Goal: Answer question/provide support: Share knowledge or assist other users

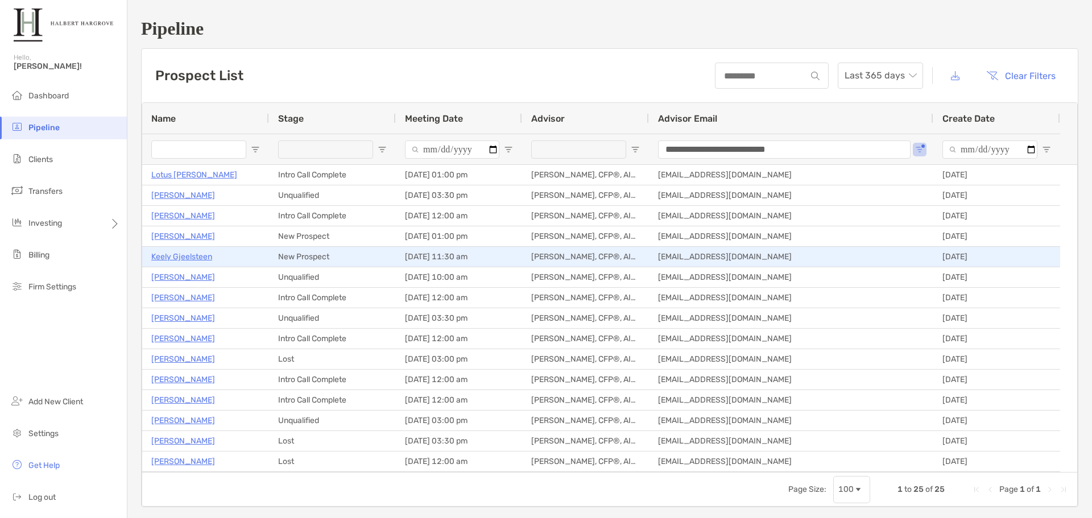
click at [193, 258] on p "Keely Gjeelsteen" at bounding box center [181, 257] width 61 height 14
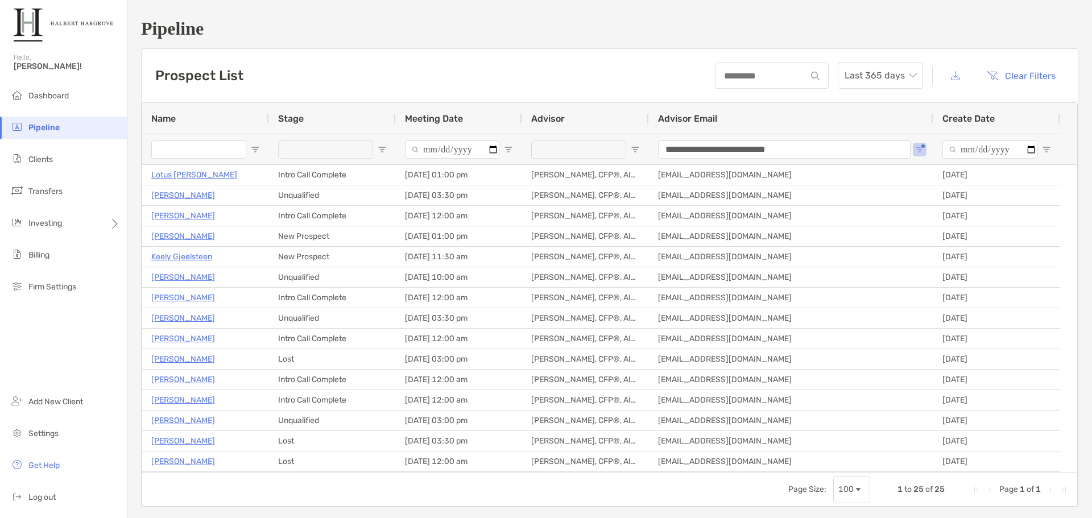
click at [394, 78] on div "Prospect List Last 365 days Clear Filters" at bounding box center [610, 75] width 936 height 53
click at [663, 27] on h1 "Pipeline" at bounding box center [609, 28] width 937 height 21
click at [431, 53] on div "Prospect List Last 365 days Clear Filters" at bounding box center [610, 75] width 936 height 53
click at [683, 19] on h1 "Pipeline" at bounding box center [609, 28] width 937 height 21
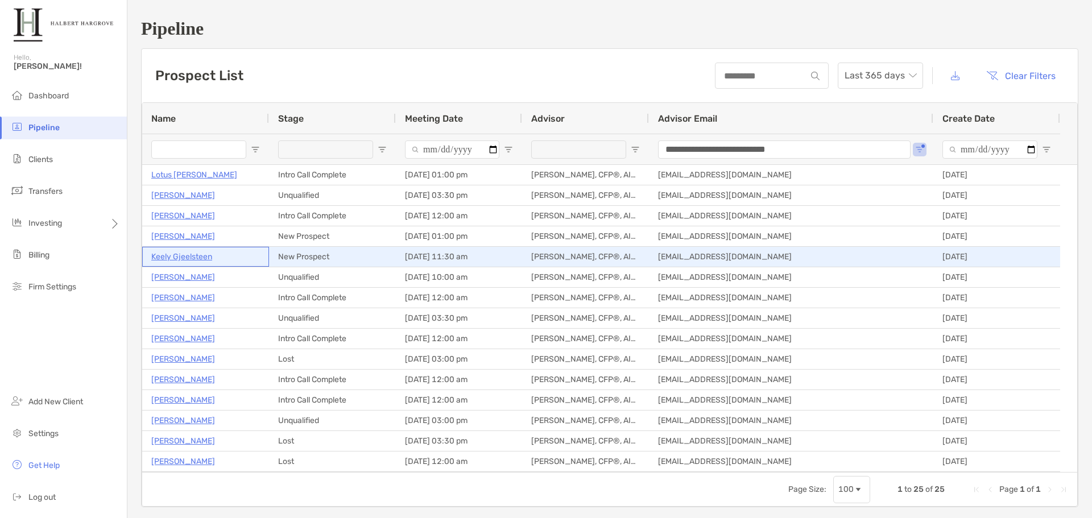
click at [202, 260] on p "Keely Gjeelsteen" at bounding box center [181, 257] width 61 height 14
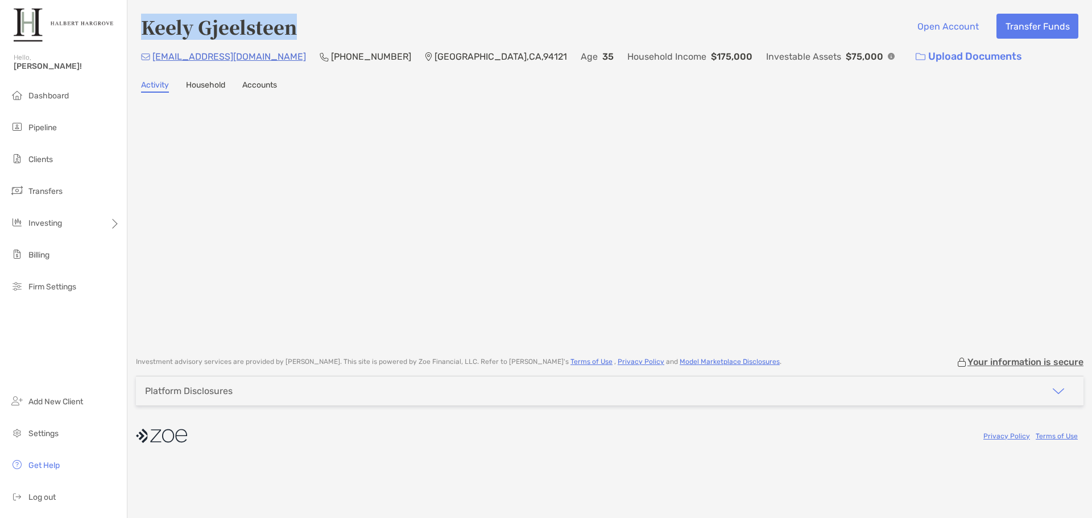
drag, startPoint x: 300, startPoint y: 36, endPoint x: 140, endPoint y: 35, distance: 160.3
click at [140, 35] on div "Keely Gjeelsteen Open Account Transfer Funds kggjelsteen@gmail.com (831) 331-53…" at bounding box center [609, 172] width 964 height 345
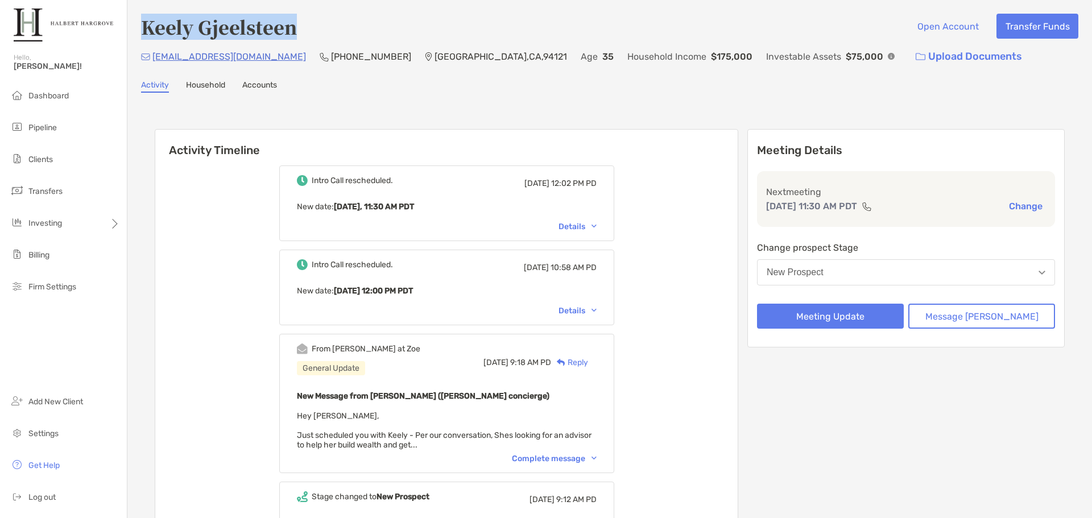
drag, startPoint x: 309, startPoint y: 32, endPoint x: 131, endPoint y: 30, distance: 177.4
click at [131, 30] on div "Keely Gjeelsteen Open Account Transfer Funds [EMAIL_ADDRESS][DOMAIN_NAME] (831)…" at bounding box center [609, 339] width 964 height 678
copy h4 "Keely Gjeelsteen"
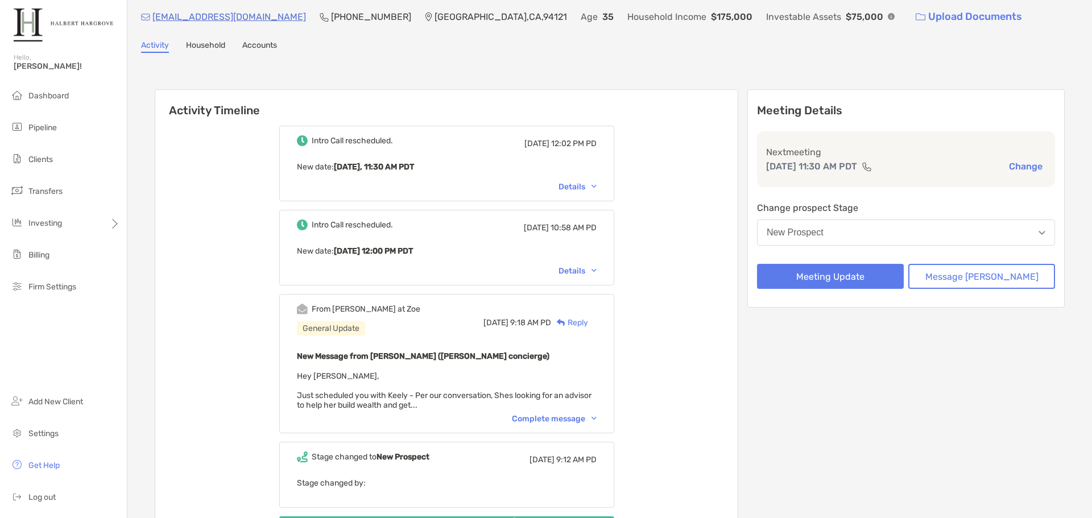
scroll to position [57, 0]
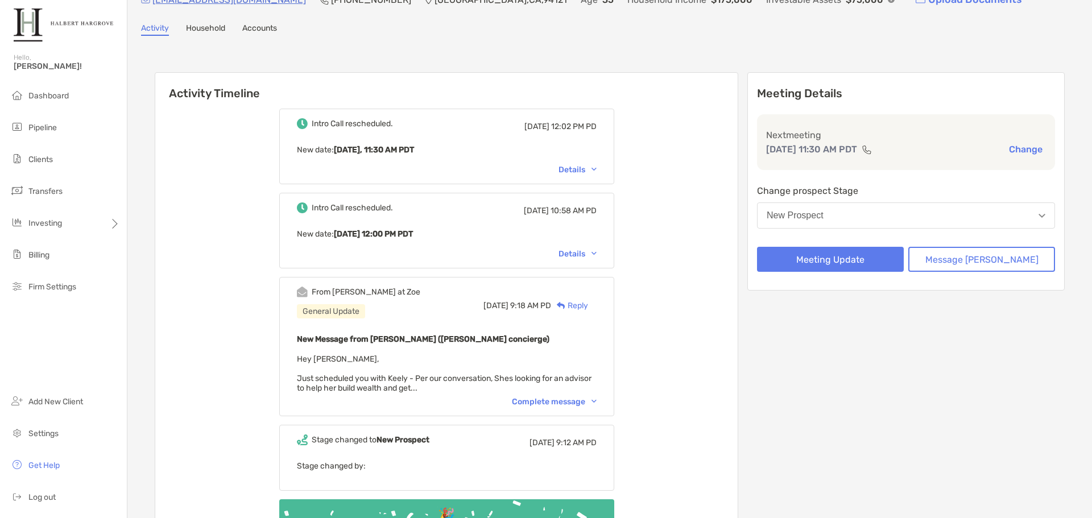
click at [577, 399] on div "Complete message" at bounding box center [554, 402] width 85 height 10
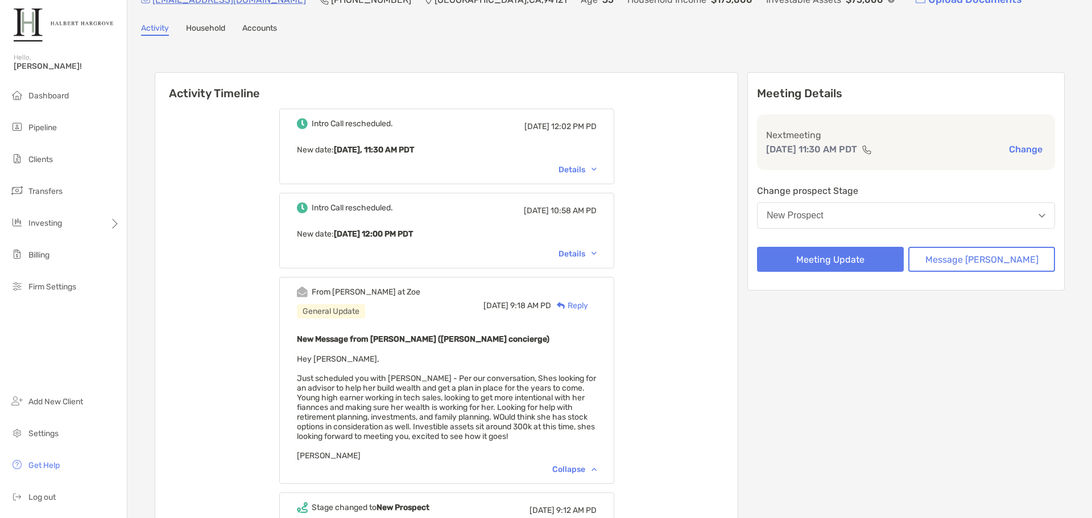
scroll to position [114, 0]
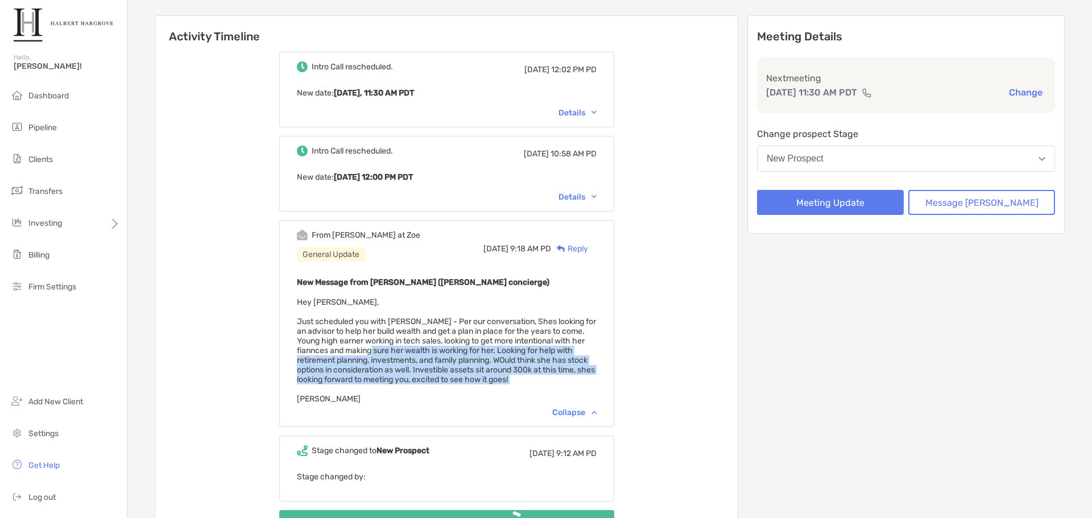
drag, startPoint x: 610, startPoint y: 387, endPoint x: 414, endPoint y: 354, distance: 198.4
click at [414, 354] on div "New Message from Ariella Pelleriti (Zoe concierge) Hey Jake, Just scheduled you…" at bounding box center [447, 339] width 300 height 128
click at [414, 354] on span "Hey Jake, Just scheduled you with Keely - Per our conversation, Shes looking fo…" at bounding box center [446, 350] width 299 height 106
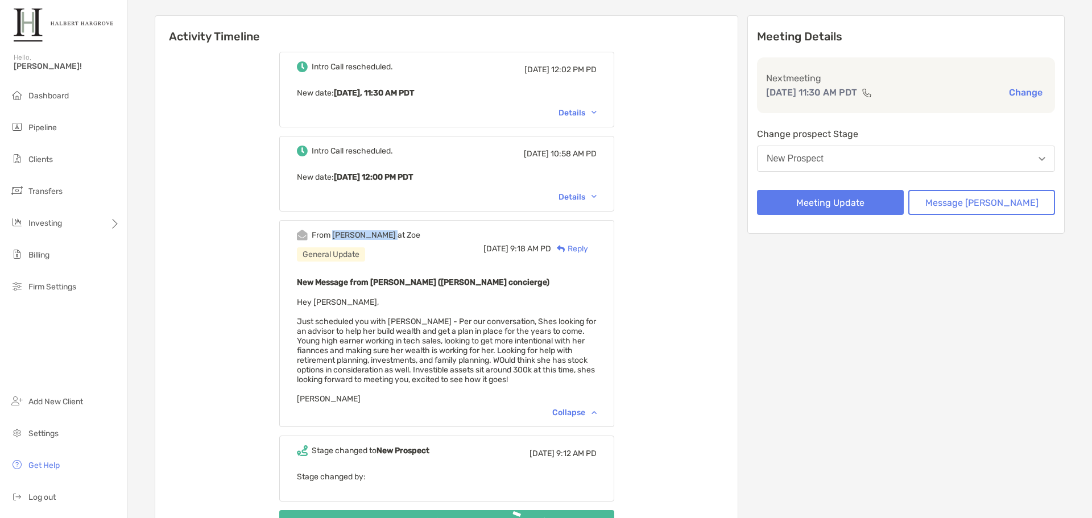
drag, startPoint x: 390, startPoint y: 235, endPoint x: 349, endPoint y: 236, distance: 40.9
click at [349, 236] on div "From Ariella at Zoe General Update Wed, Aug 20 9:18 AM PD Reply" at bounding box center [447, 249] width 300 height 38
click at [673, 106] on div "Intro Call rescheduled. Mon, Sep 8 12:02 PM PD New date : Today, 11:30 AM PDT D…" at bounding box center [446, 316] width 582 height 546
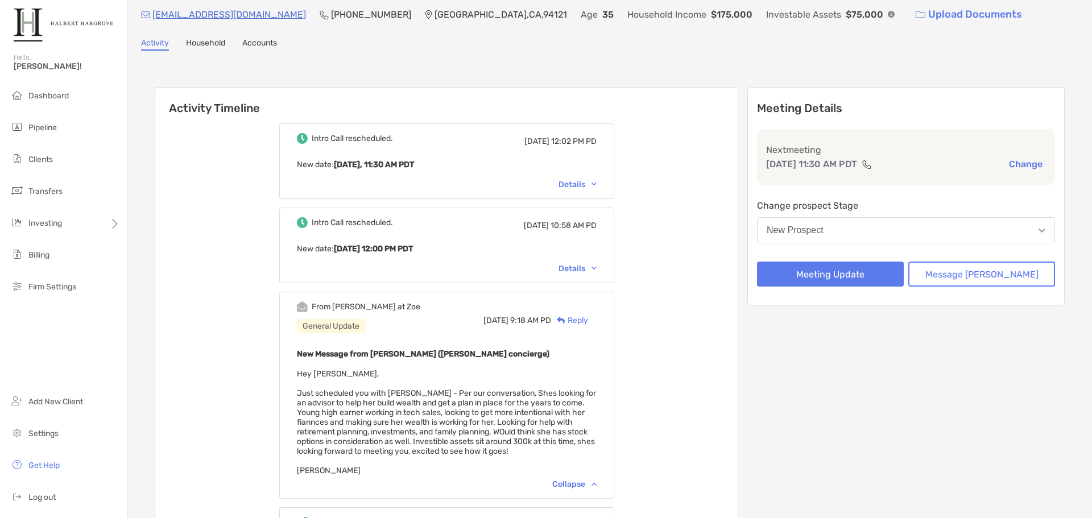
scroll to position [0, 0]
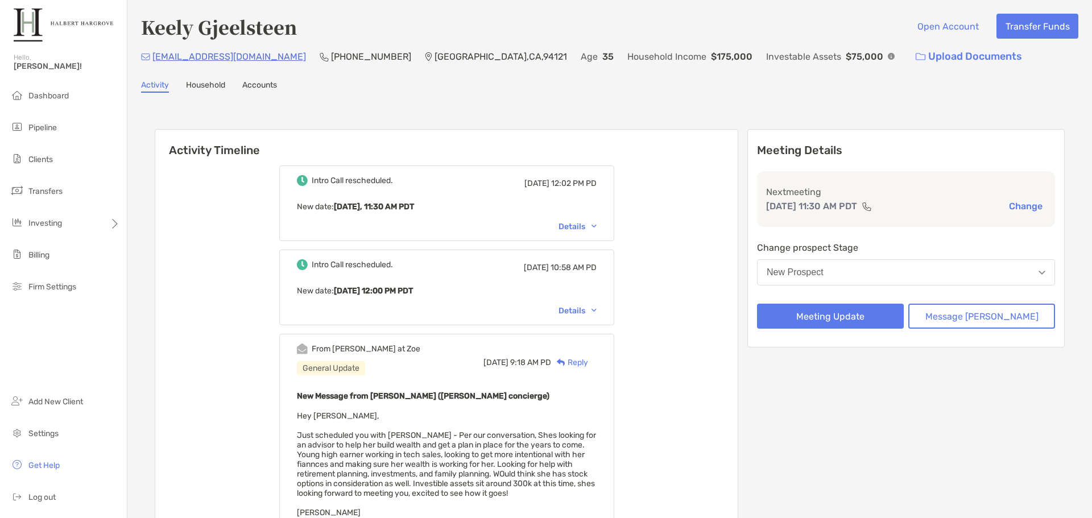
click at [412, 136] on h6 "Activity Timeline" at bounding box center [446, 143] width 582 height 27
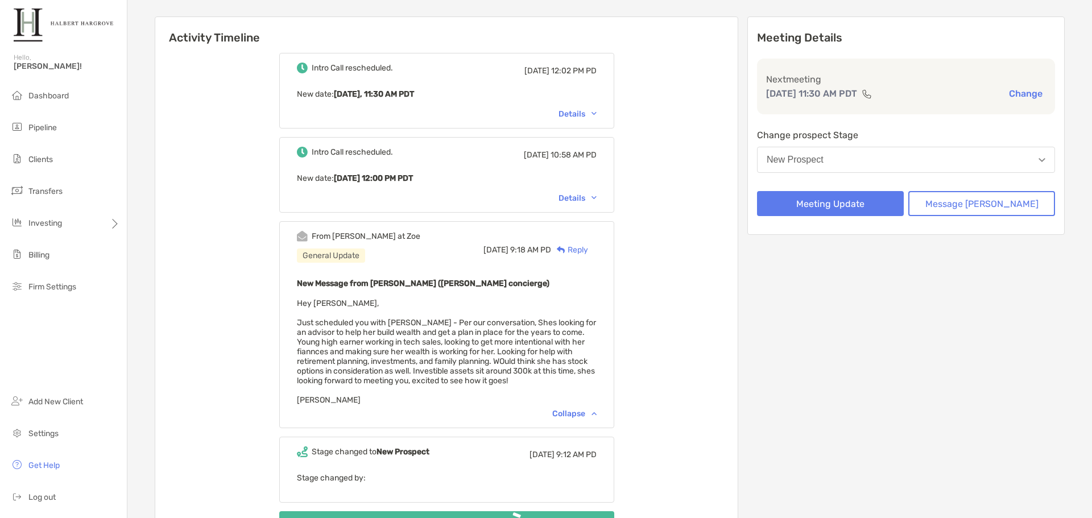
scroll to position [114, 0]
click at [582, 379] on div "New Message from Ariella Pelleriti (Zoe concierge) Hey Jake, Just scheduled you…" at bounding box center [447, 339] width 300 height 128
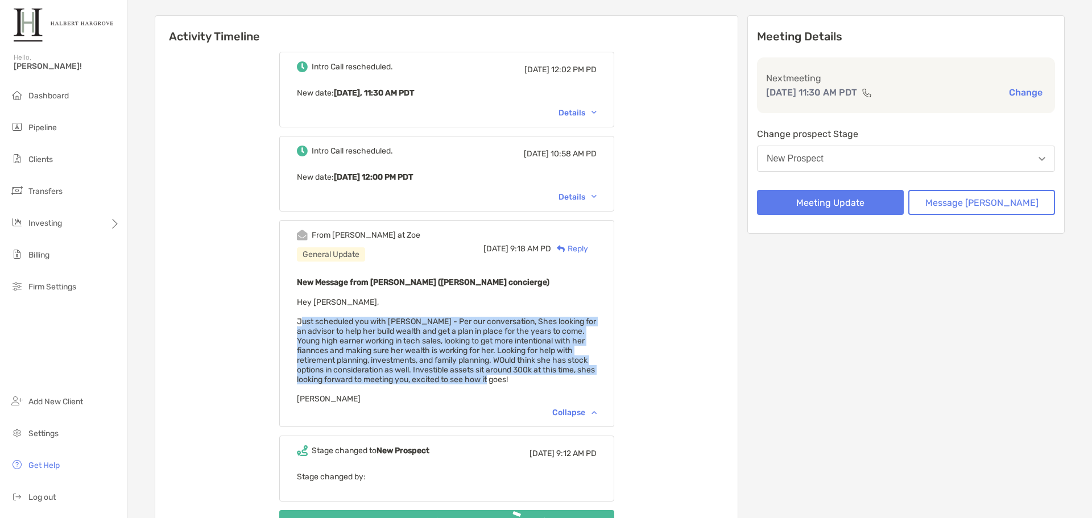
drag, startPoint x: 556, startPoint y: 377, endPoint x: 304, endPoint y: 321, distance: 258.6
click at [304, 321] on div "From Ariella at Zoe General Update Wed, Aug 20 9:18 AM PD Reply New Message fro…" at bounding box center [446, 323] width 335 height 207
copy span "Just scheduled you with Keely - Per our conversation, Shes looking for an advis…"
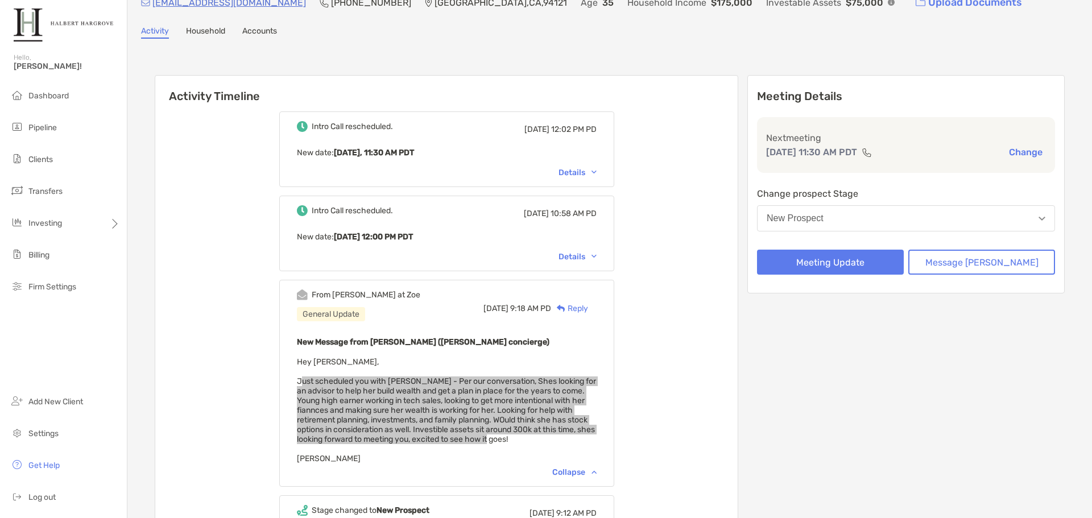
scroll to position [0, 0]
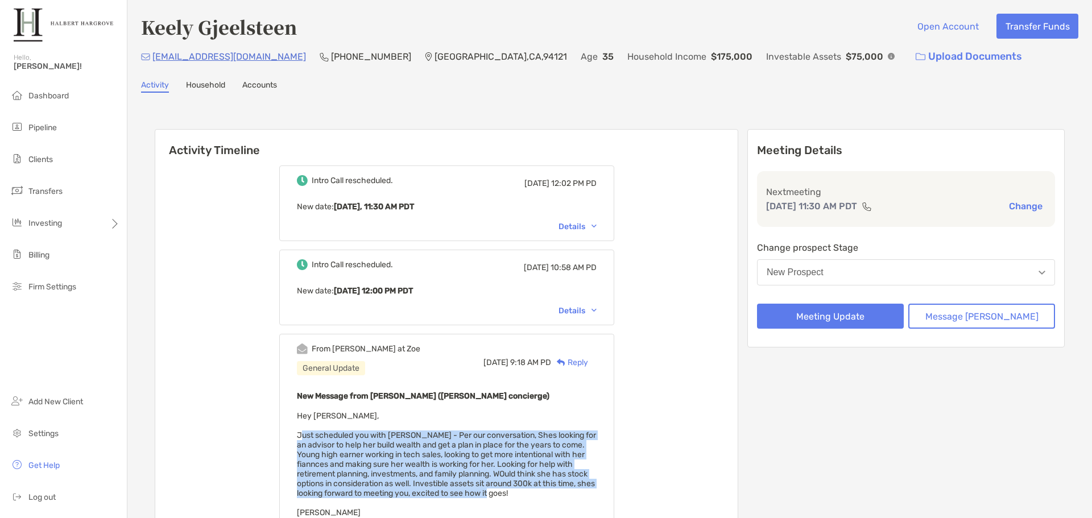
click at [520, 19] on div "Keely Gjeelsteen Open Account Transfer Funds" at bounding box center [609, 27] width 937 height 26
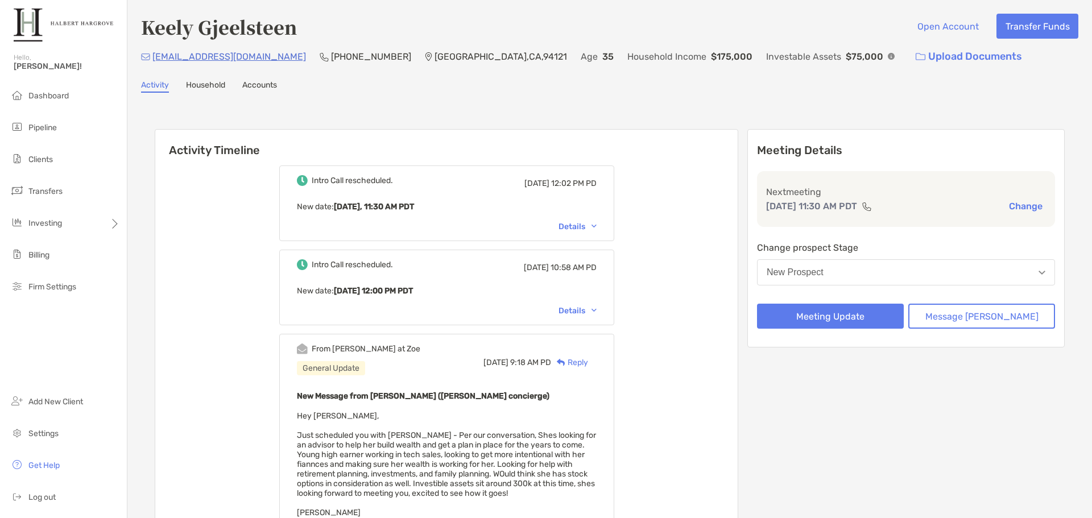
click at [521, 121] on div "Activity Timeline Intro Call rescheduled. Mon, Sep 8 12:02 PM PD New date : Tod…" at bounding box center [610, 418] width 910 height 600
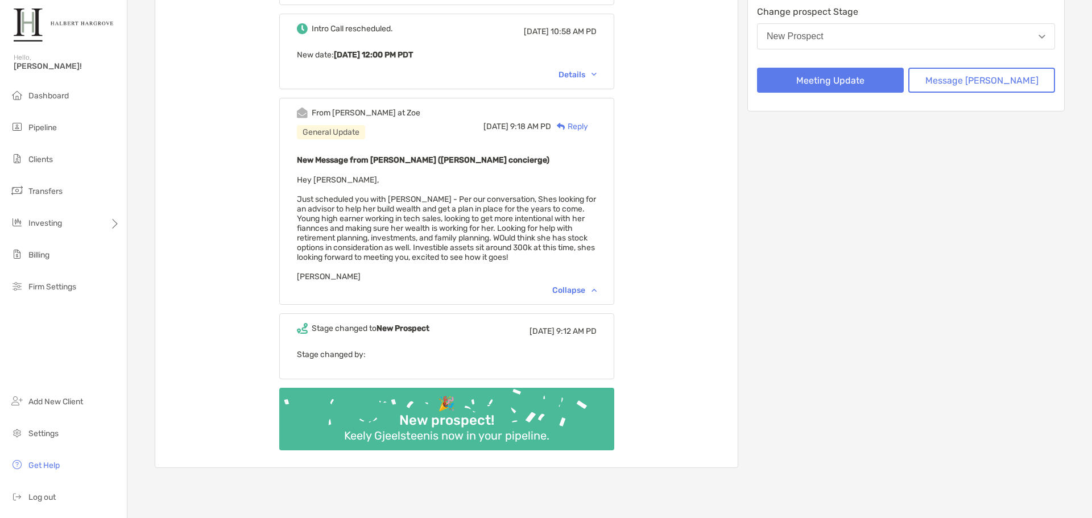
scroll to position [172, 0]
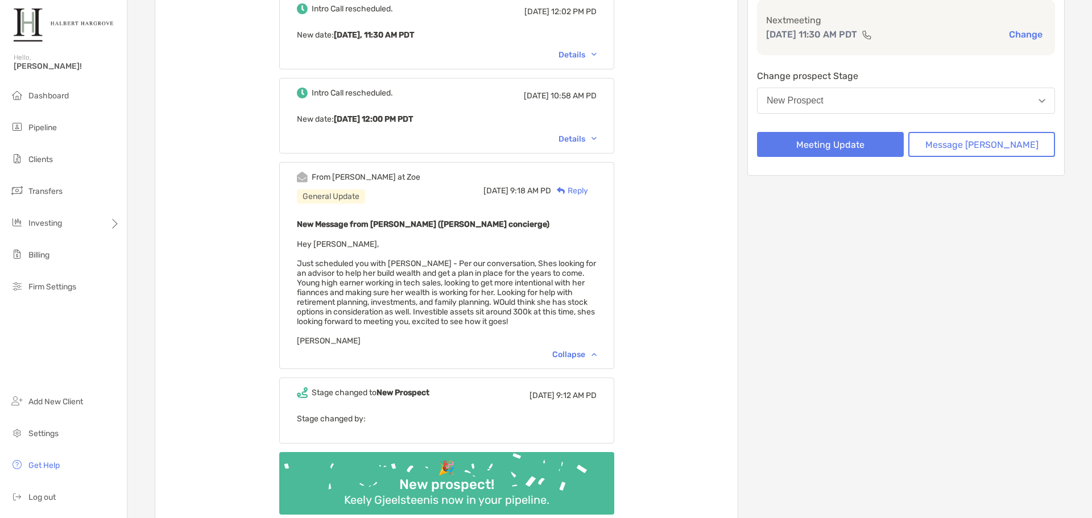
click at [574, 252] on div "New Message from Ariella Pelleriti (Zoe concierge) Hey Jake, Just scheduled you…" at bounding box center [447, 281] width 300 height 128
click at [417, 215] on div "From Ariella at Zoe General Update Wed, Aug 20 9:18 AM PD Reply New Message fro…" at bounding box center [446, 265] width 335 height 207
drag, startPoint x: 387, startPoint y: 225, endPoint x: 443, endPoint y: 221, distance: 56.4
click at [443, 221] on b "New Message from Ariella Pelleriti (Zoe concierge)" at bounding box center [423, 224] width 252 height 10
click at [645, 271] on div "Intro Call rescheduled. Mon, Sep 8 12:02 PM PD New date : Today, 11:30 AM PDT D…" at bounding box center [446, 258] width 582 height 546
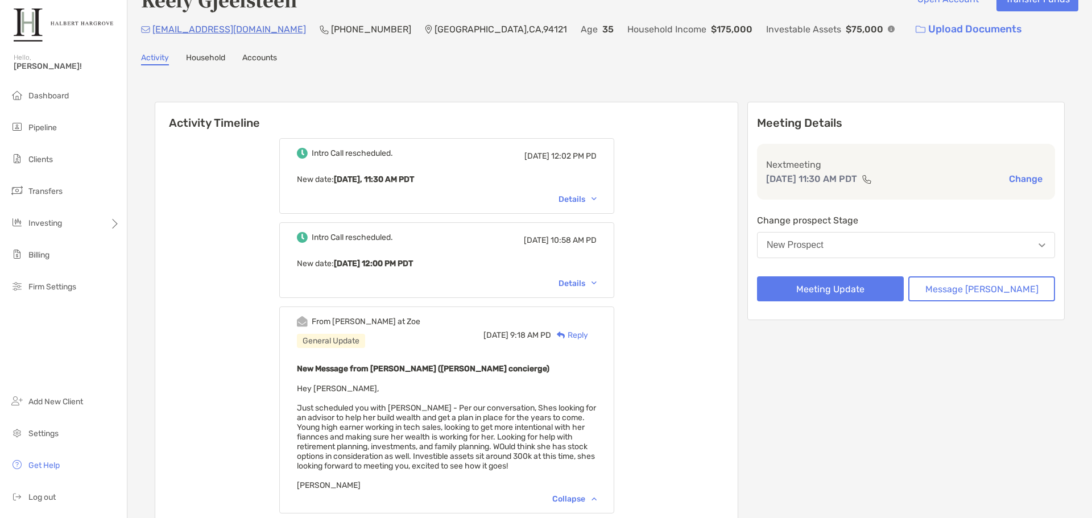
scroll to position [0, 0]
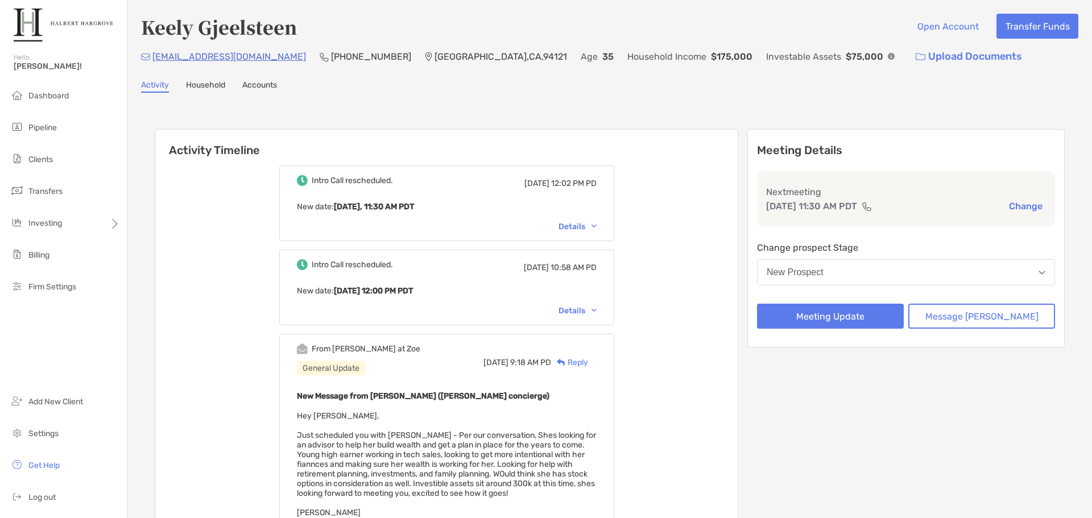
click at [312, 114] on div "Activity Timeline Intro Call rescheduled. Mon, Sep 8 12:02 PM PD New date : Tod…" at bounding box center [609, 418] width 937 height 628
click at [722, 92] on div "Activity Household Accounts" at bounding box center [609, 86] width 937 height 13
click at [723, 129] on div "Activity Timeline Intro Call rescheduled. Mon, Sep 8 12:02 PM PD New date : Tod…" at bounding box center [446, 416] width 583 height 575
click at [637, 109] on div "Activity Timeline Intro Call rescheduled. Mon, Sep 8 12:02 PM PD New date : Tod…" at bounding box center [609, 418] width 937 height 628
click at [686, 89] on div "Activity Household Accounts" at bounding box center [609, 86] width 937 height 13
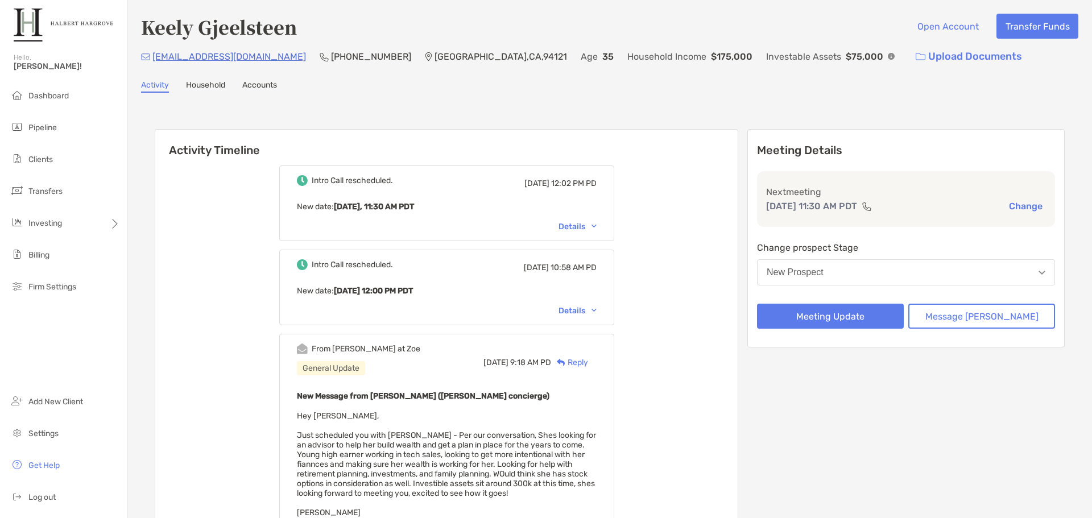
click at [578, 223] on div "Details" at bounding box center [577, 227] width 38 height 10
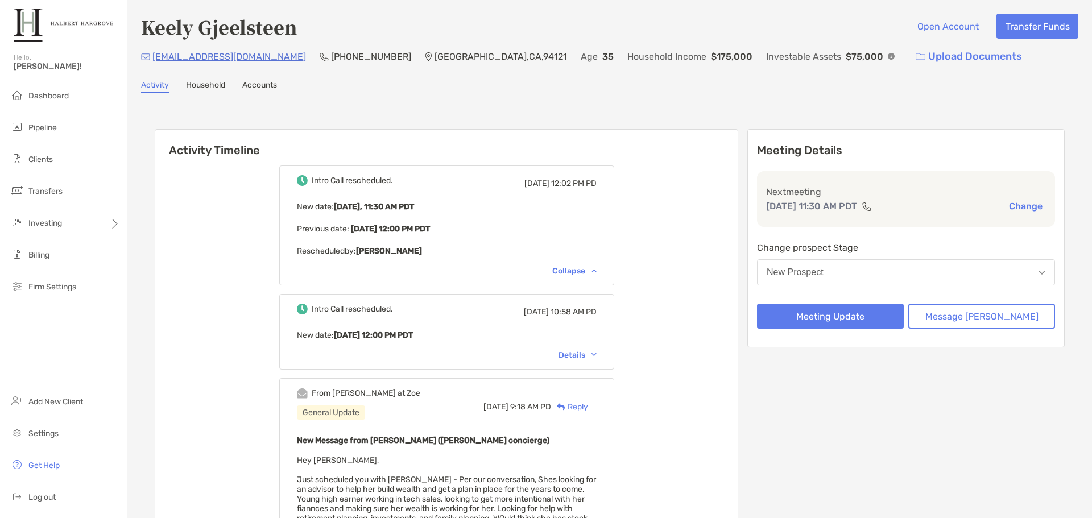
click at [658, 102] on div "Keely Gjeelsteen Open Account Transfer Funds kggjelsteen@gmail.com (831) 331-53…" at bounding box center [609, 395] width 964 height 790
click at [594, 114] on div "Activity Timeline Intro Call rescheduled. Mon, Sep 8 12:02 PM PD New date : Tod…" at bounding box center [609, 440] width 937 height 672
click at [831, 318] on button "Meeting Update" at bounding box center [830, 316] width 147 height 25
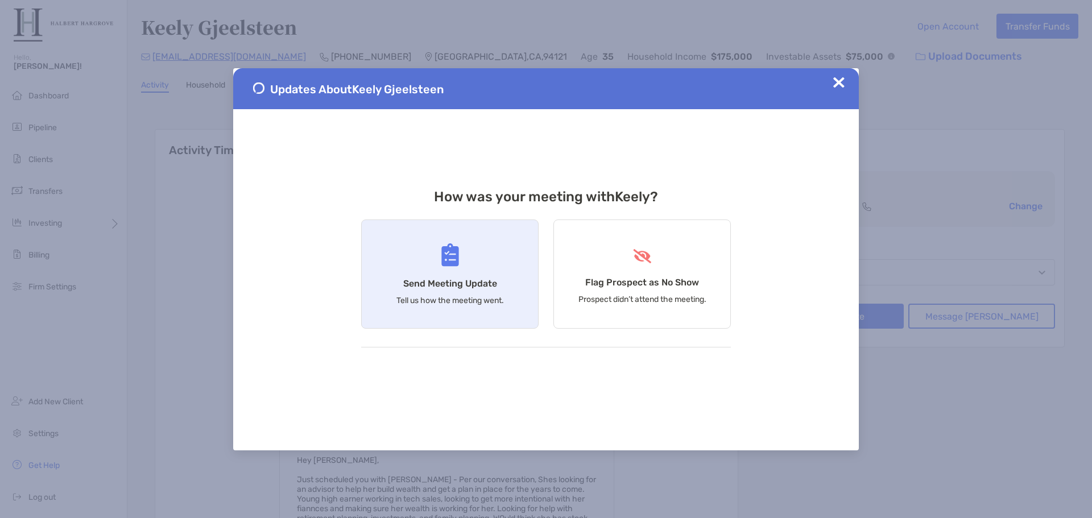
click at [492, 239] on div "Send Meeting Update Tell us how the meeting went." at bounding box center [449, 273] width 177 height 109
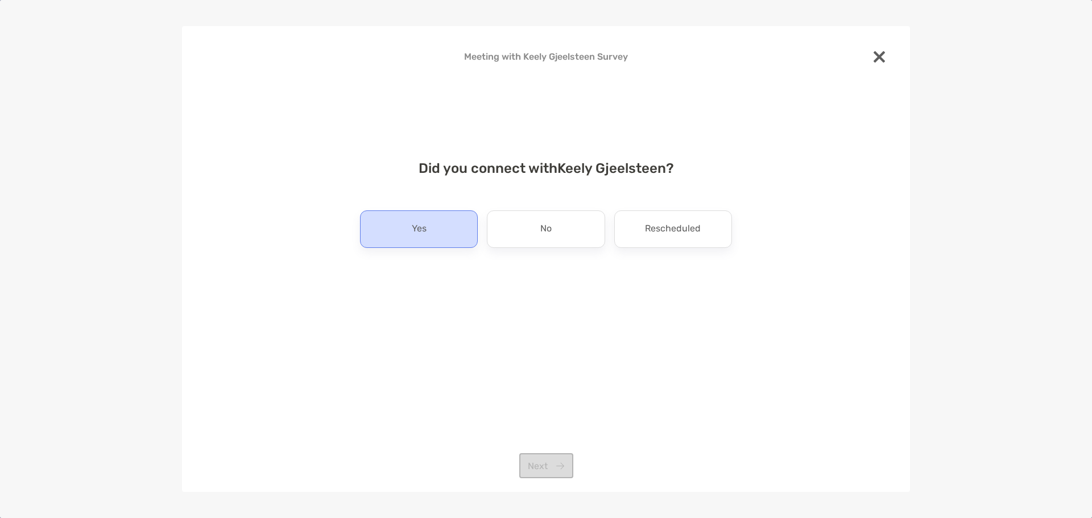
click at [432, 229] on div "Yes" at bounding box center [419, 229] width 118 height 38
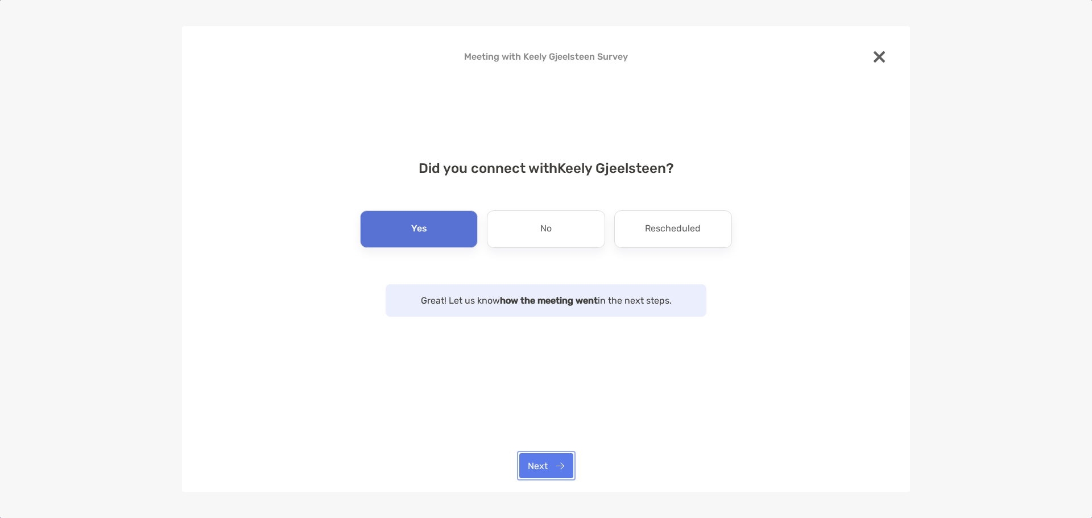
click at [557, 463] on button "Next" at bounding box center [546, 465] width 54 height 25
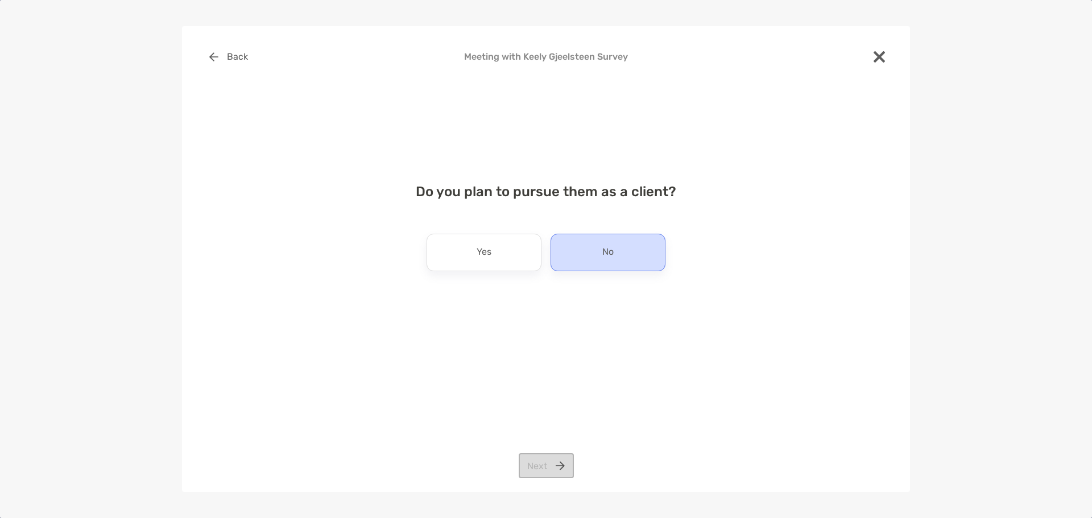
click at [650, 263] on div "No" at bounding box center [607, 253] width 115 height 38
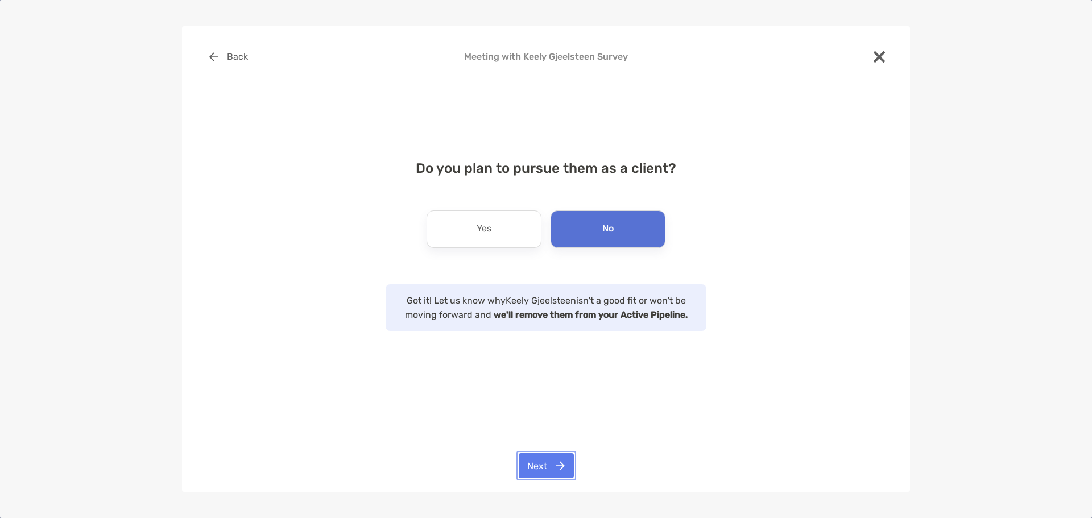
click at [550, 462] on button "Next" at bounding box center [545, 465] width 55 height 25
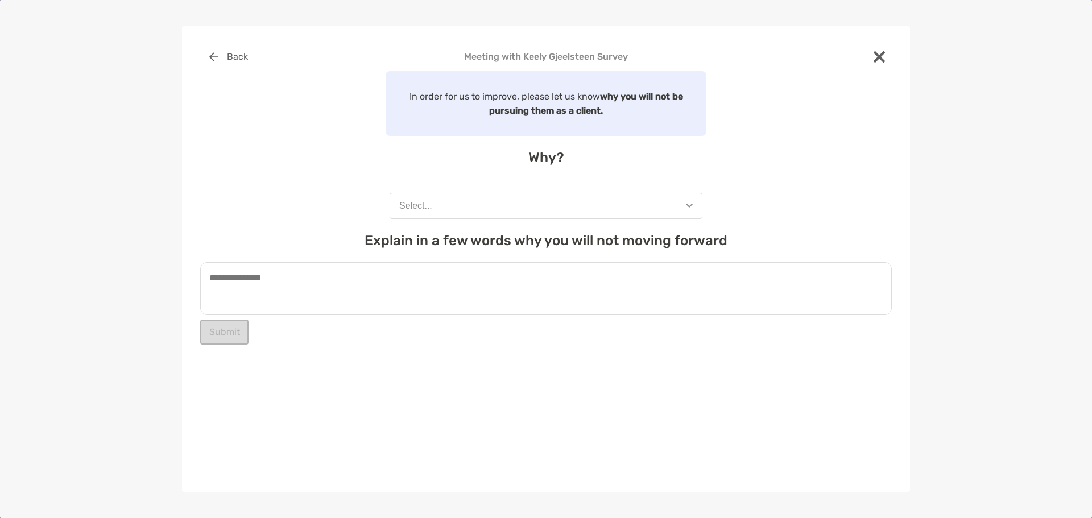
click at [533, 211] on button "Select..." at bounding box center [545, 206] width 313 height 26
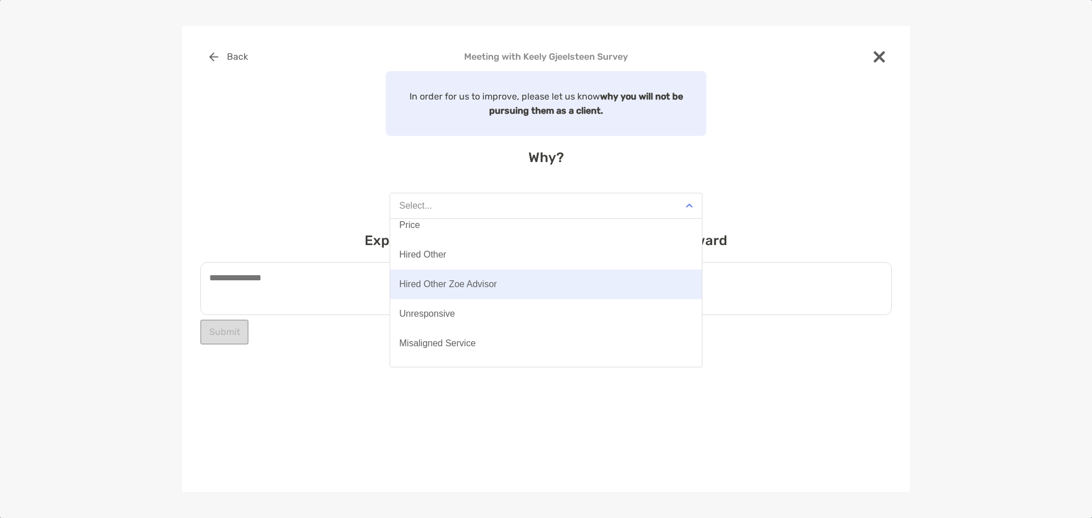
scroll to position [89, 0]
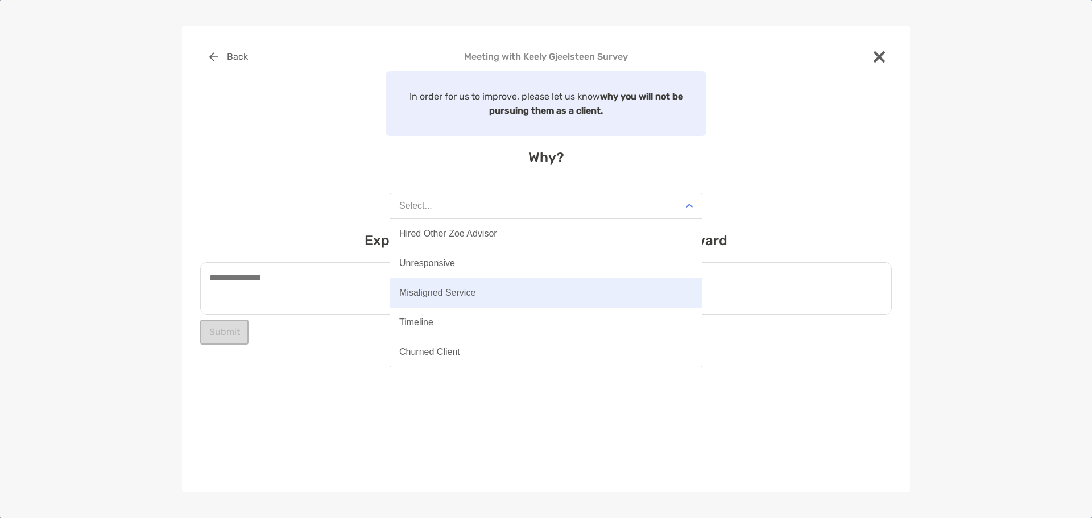
click at [448, 295] on div "Misaligned Service" at bounding box center [437, 293] width 76 height 10
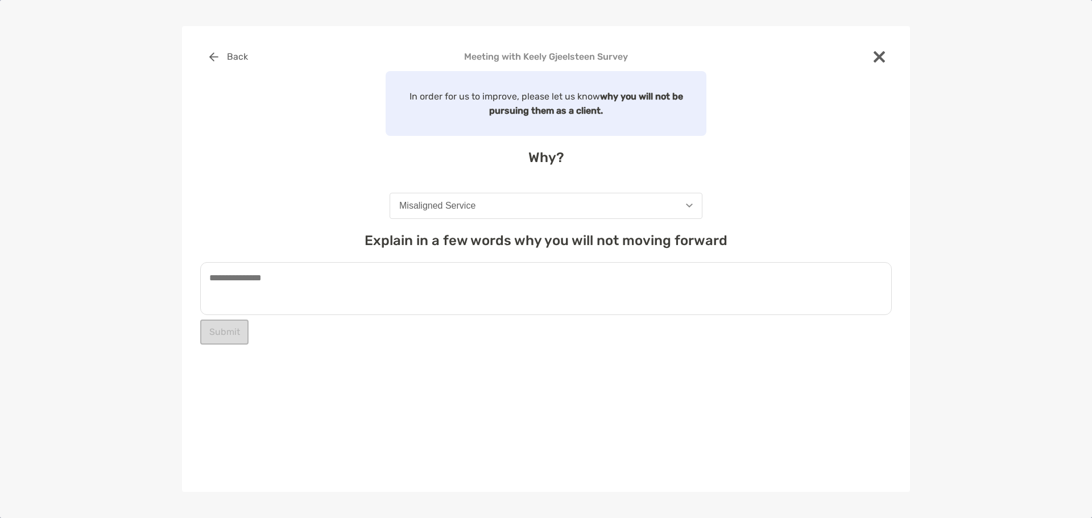
click at [454, 279] on textarea at bounding box center [545, 288] width 691 height 53
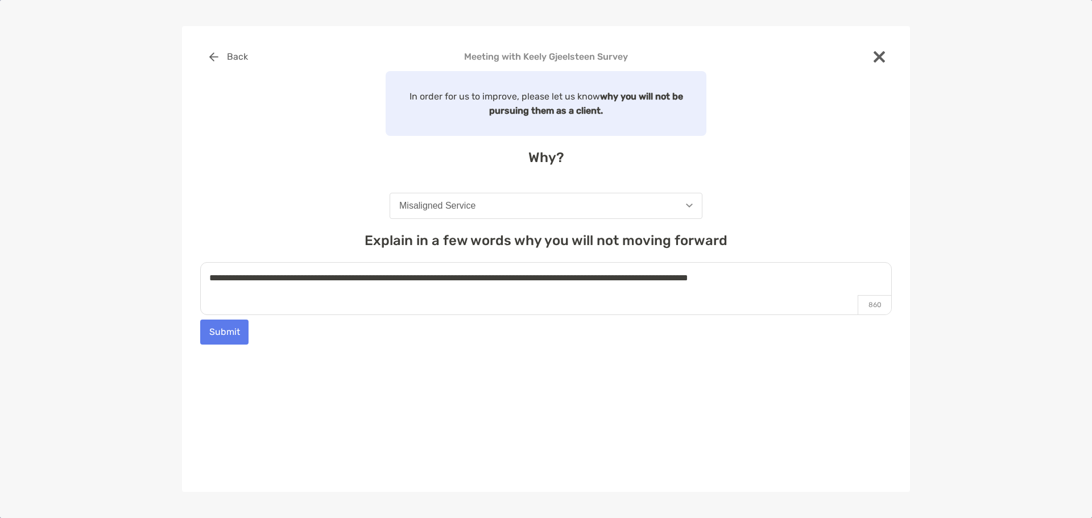
type textarea "**********"
click at [412, 338] on div "Submit" at bounding box center [545, 332] width 691 height 25
drag, startPoint x: 681, startPoint y: 308, endPoint x: 683, endPoint y: 313, distance: 5.9
click at [683, 313] on textarea "**********" at bounding box center [545, 288] width 691 height 53
click at [795, 293] on textarea "**********" at bounding box center [545, 288] width 691 height 53
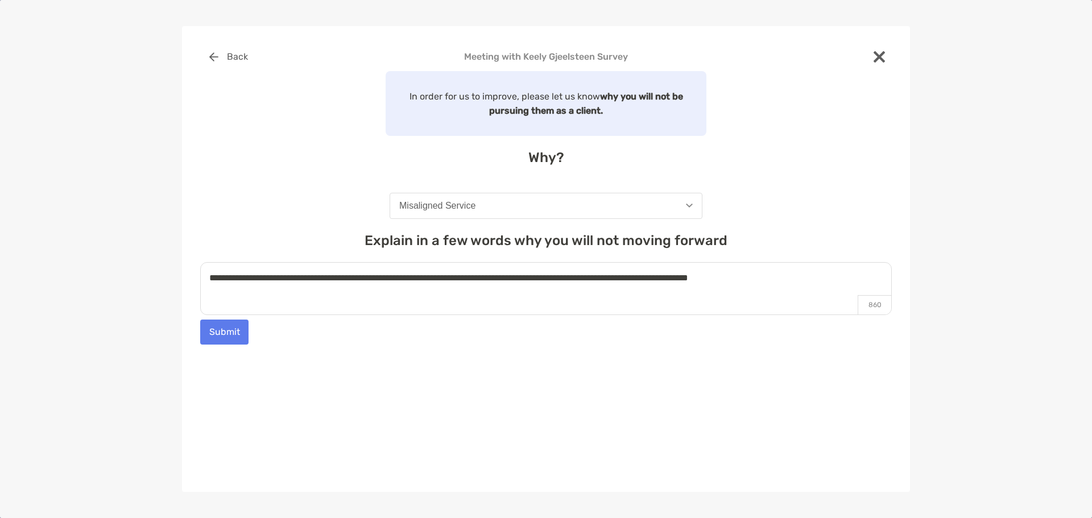
click at [830, 276] on textarea "**********" at bounding box center [545, 288] width 691 height 53
click at [686, 288] on textarea "**********" at bounding box center [545, 288] width 691 height 53
click at [699, 377] on div "**********" at bounding box center [545, 225] width 691 height 363
click at [227, 327] on button "Submit" at bounding box center [224, 332] width 48 height 25
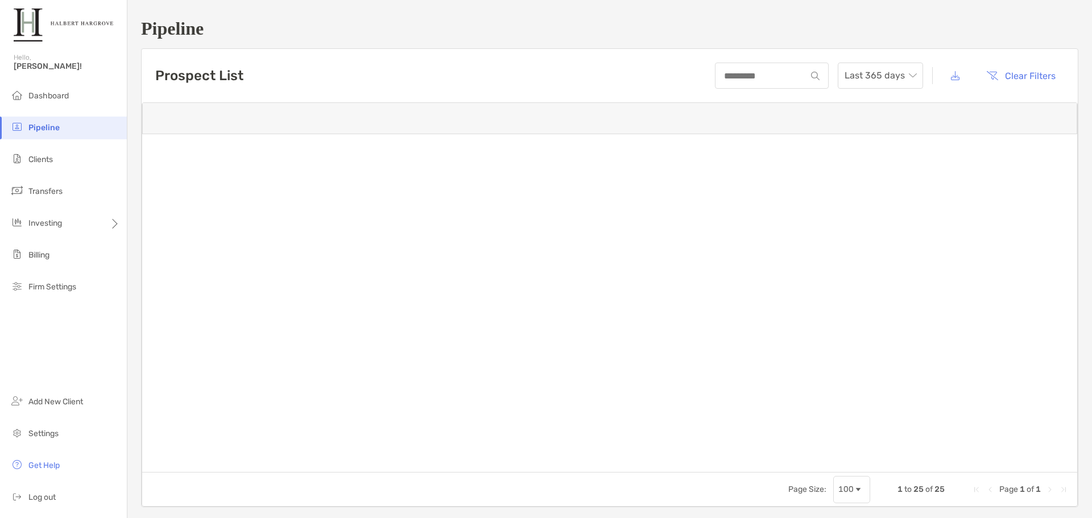
click at [331, 133] on div at bounding box center [609, 287] width 935 height 369
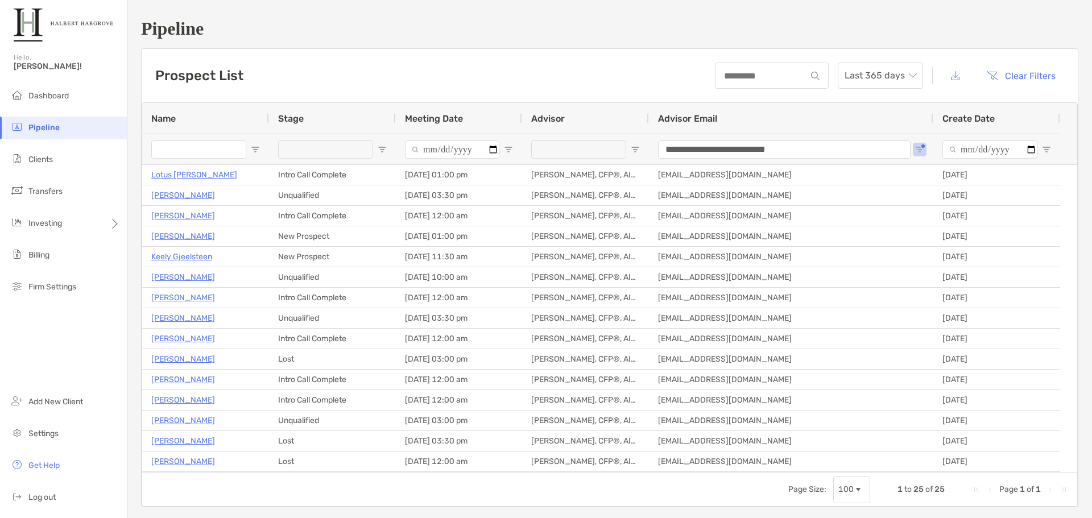
click at [436, 57] on div "Prospect List Last 365 days Clear Filters" at bounding box center [610, 75] width 936 height 53
click at [28, 119] on li "Pipeline" at bounding box center [63, 128] width 127 height 23
click at [729, 45] on div "**********" at bounding box center [609, 262] width 964 height 525
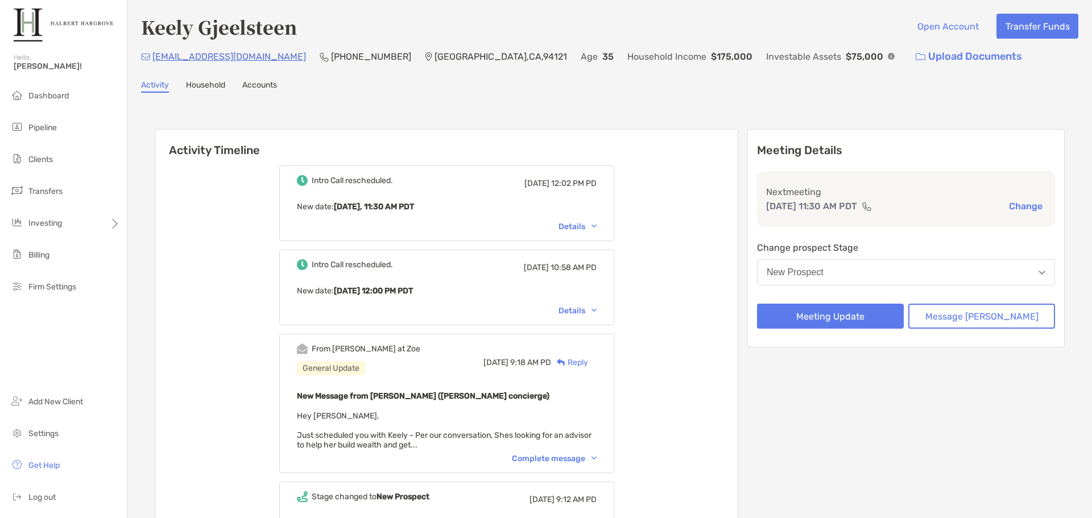
click at [660, 80] on div "Keely Gjeelsteen Open Account Transfer Funds kggjelsteen@gmail.com (831) 331-53…" at bounding box center [609, 339] width 964 height 678
click at [887, 56] on img at bounding box center [890, 56] width 7 height 7
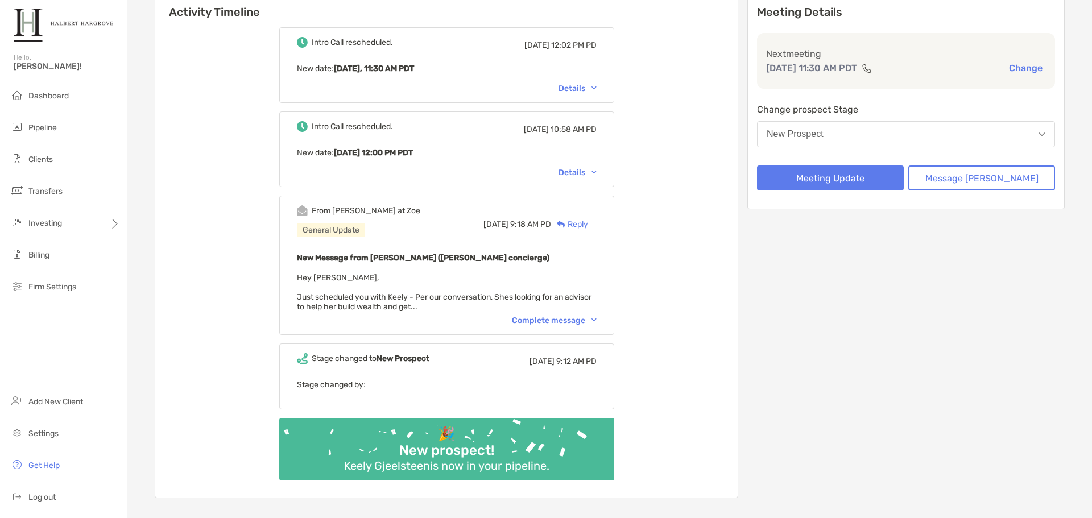
scroll to position [171, 0]
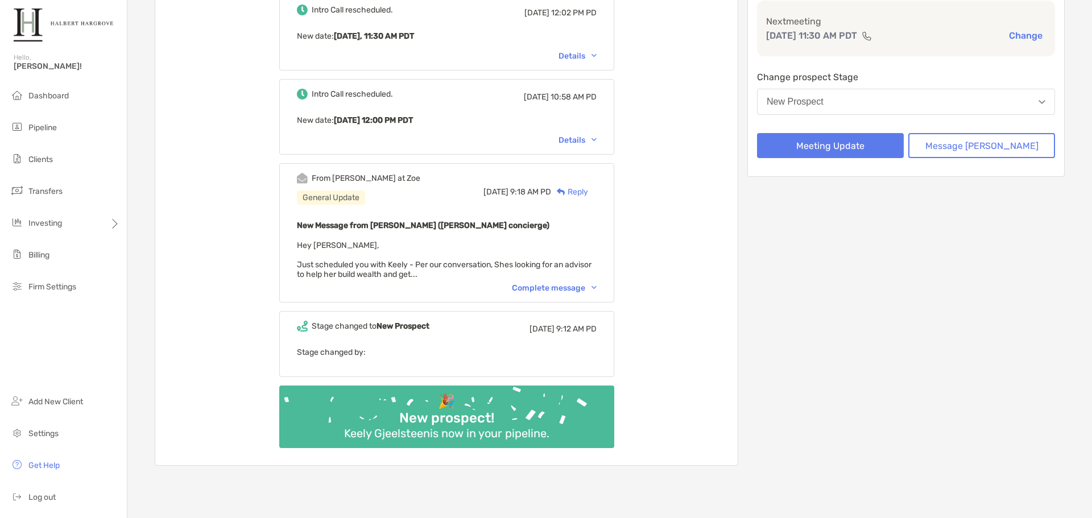
click at [580, 290] on div "Complete message" at bounding box center [554, 288] width 85 height 10
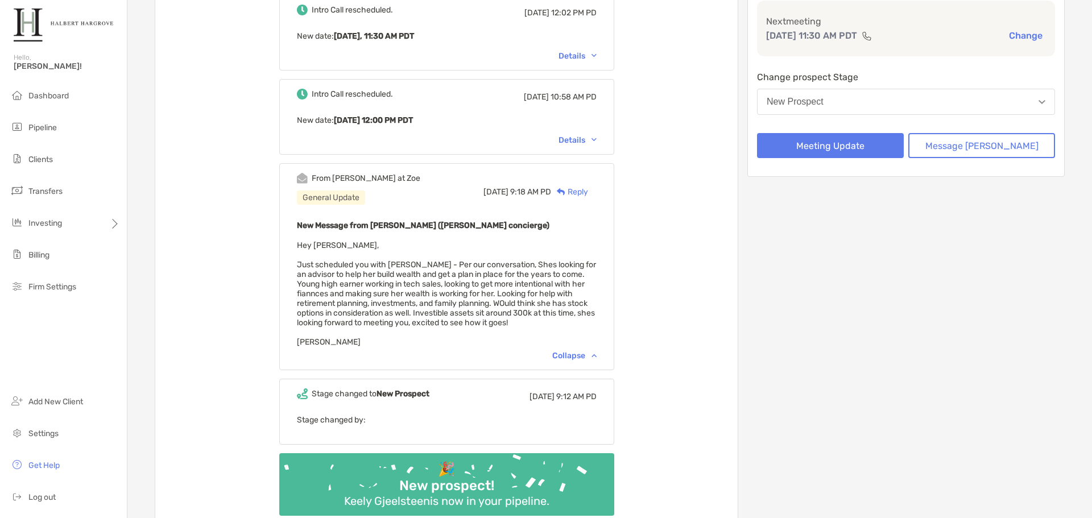
click at [581, 355] on div "Collapse" at bounding box center [574, 356] width 44 height 10
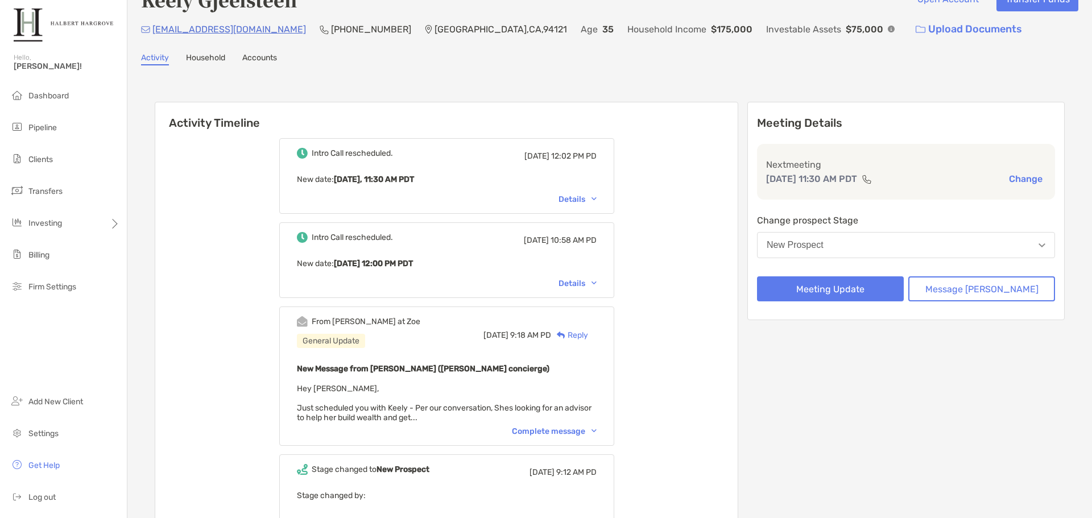
scroll to position [0, 0]
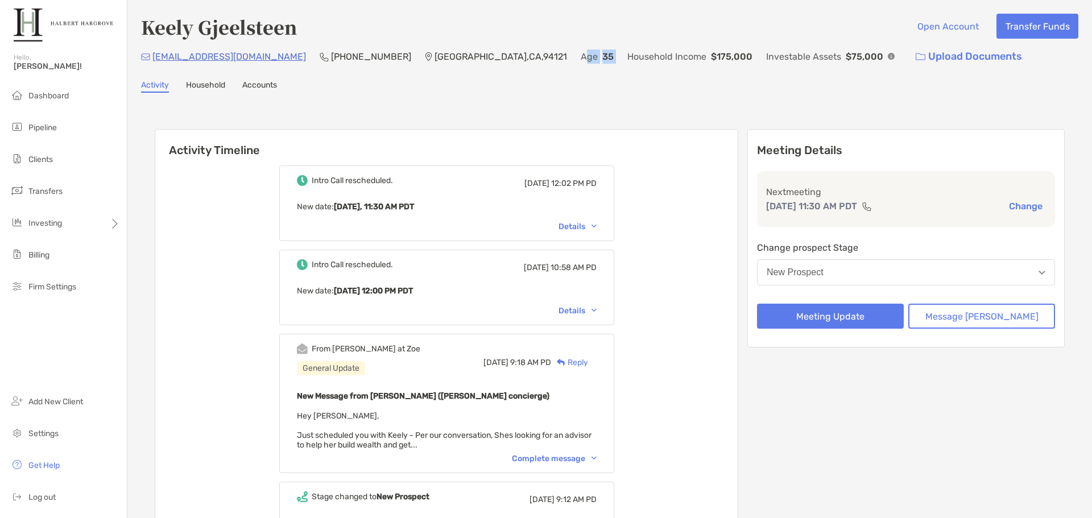
drag, startPoint x: 512, startPoint y: 57, endPoint x: 482, endPoint y: 61, distance: 29.8
click at [484, 60] on div "kggjelsteen@gmail.com (831) 331-5353 San Francisco , CA , 94121 Age 35 Househol…" at bounding box center [609, 56] width 937 height 24
click at [580, 61] on p "Age" at bounding box center [588, 56] width 17 height 14
click at [670, 269] on div "Intro Call rescheduled. Mon, Sep 8 12:02 PM PD New date : Today, 11:30 AM PDT D…" at bounding box center [446, 396] width 582 height 479
click at [734, 126] on div "Activity Timeline Intro Call rescheduled. Mon, Sep 8 12:02 PM PD New date : Tod…" at bounding box center [610, 384] width 910 height 533
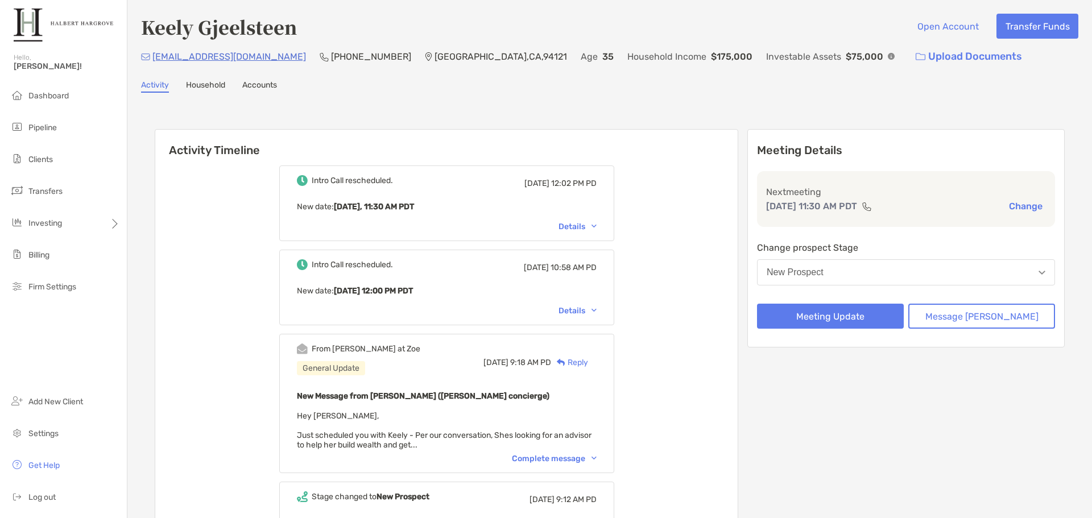
drag, startPoint x: 779, startPoint y: 83, endPoint x: 777, endPoint y: 90, distance: 7.6
click at [778, 85] on div "Activity Household Accounts" at bounding box center [609, 86] width 937 height 13
click at [669, 26] on div "Keely Gjeelsteen Open Account Transfer Funds" at bounding box center [609, 27] width 937 height 26
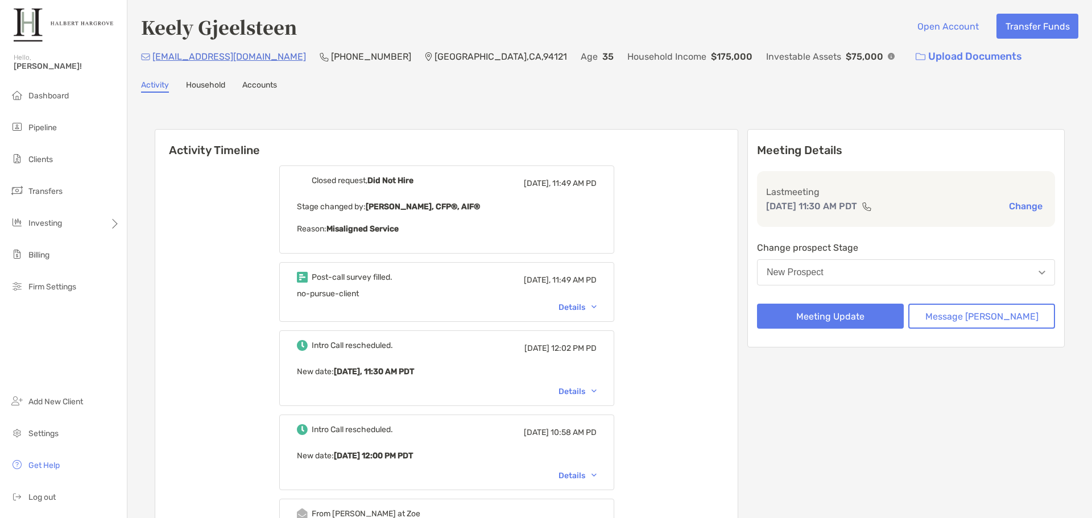
click at [525, 87] on div "Activity Household Accounts" at bounding box center [609, 86] width 937 height 13
click at [603, 109] on div "Activity Timeline Closed request, Did Not Hire Today, 11:49 AM PD Stage changed…" at bounding box center [609, 466] width 937 height 725
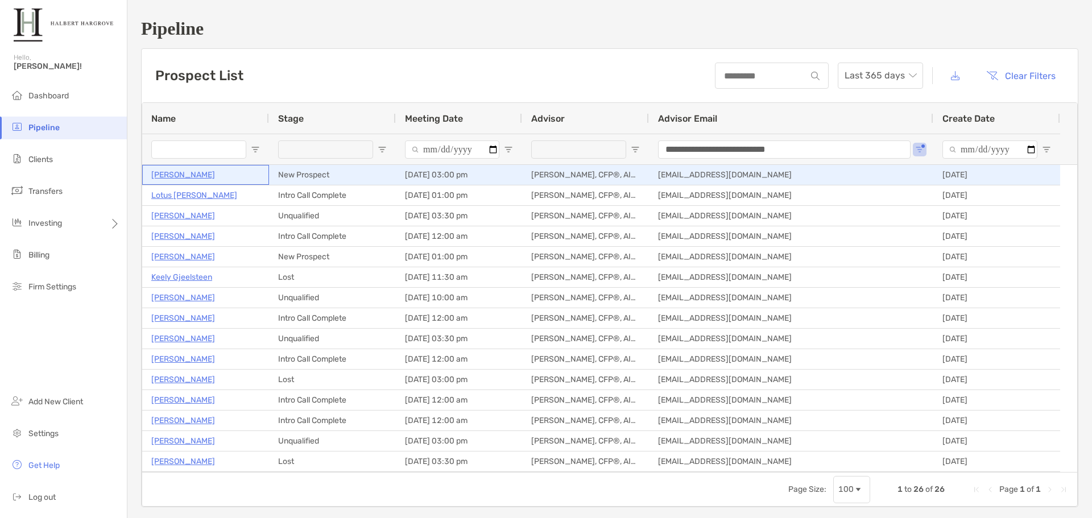
click at [176, 175] on p "[PERSON_NAME]" at bounding box center [183, 175] width 64 height 14
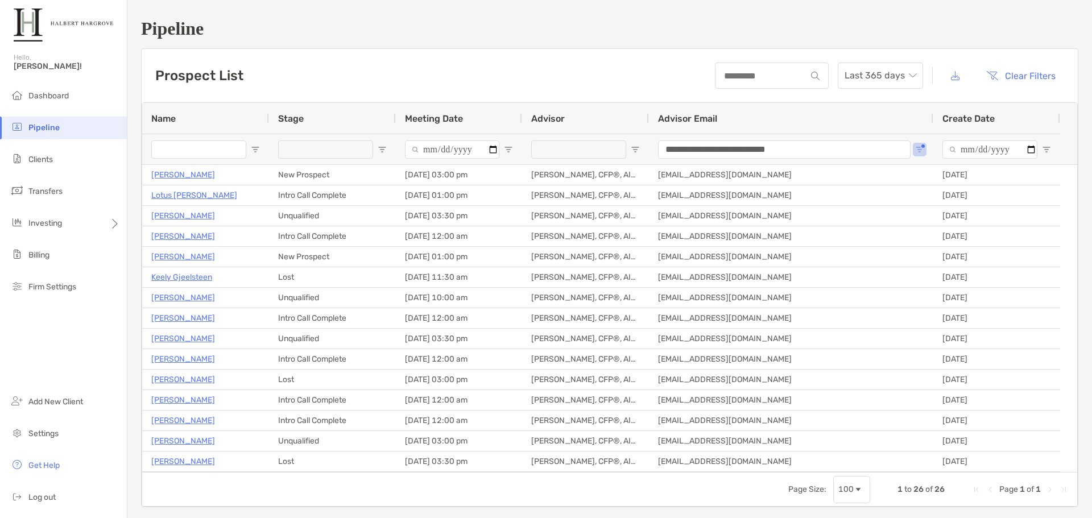
click at [507, 34] on h1 "Pipeline" at bounding box center [609, 28] width 937 height 21
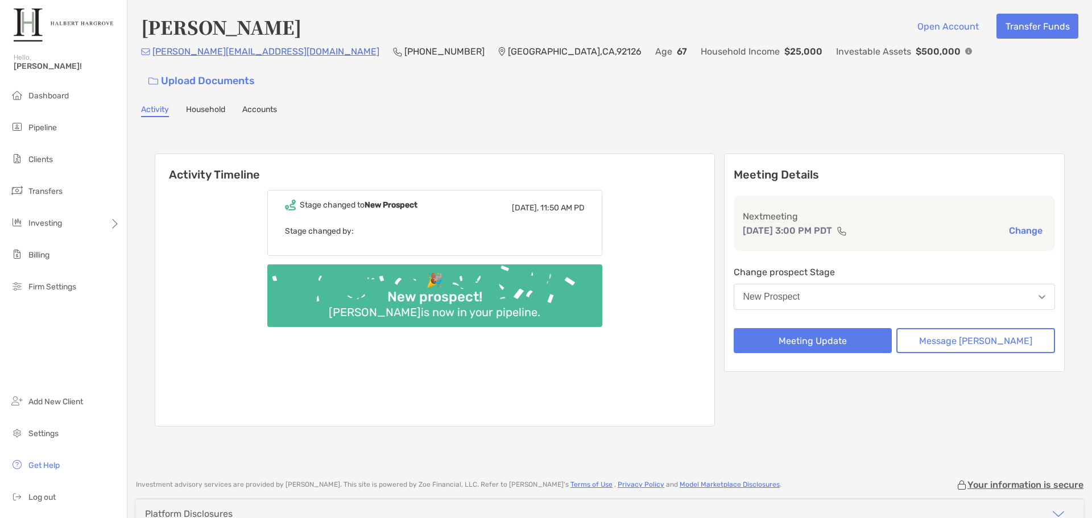
click at [426, 154] on h6 "Activity Timeline" at bounding box center [434, 167] width 559 height 27
